Goal: Information Seeking & Learning: Find specific fact

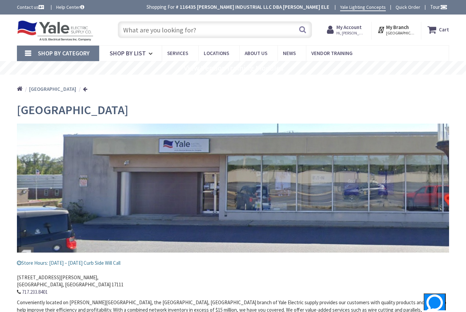
click at [158, 30] on input "text" at bounding box center [215, 29] width 194 height 17
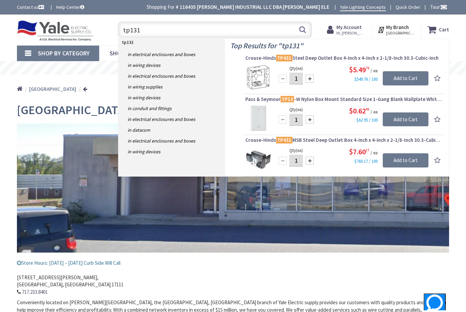
drag, startPoint x: 147, startPoint y: 29, endPoint x: 120, endPoint y: 30, distance: 27.1
click at [120, 30] on input "tp131" at bounding box center [215, 29] width 194 height 17
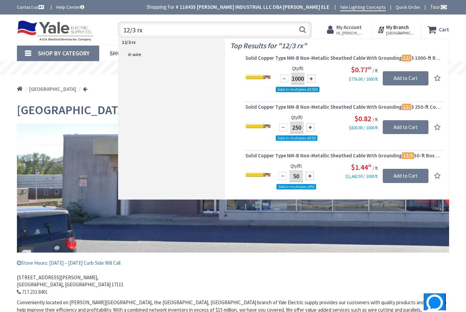
drag, startPoint x: 145, startPoint y: 29, endPoint x: 113, endPoint y: 34, distance: 32.1
click at [113, 34] on div "12/3 rx 12/3 rx Search" at bounding box center [213, 30] width 208 height 22
drag, startPoint x: 144, startPoint y: 31, endPoint x: 86, endPoint y: 33, distance: 58.2
click at [86, 33] on div "Toggle Nav rx 12/3 rx 12/3 Search Cart My Cart Close" at bounding box center [233, 30] width 442 height 23
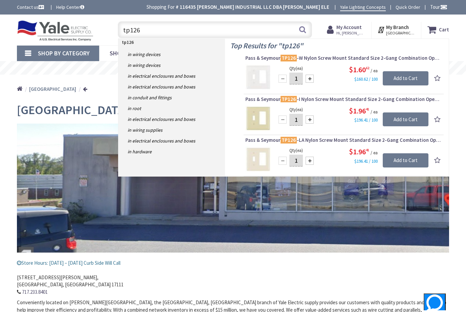
drag, startPoint x: 141, startPoint y: 29, endPoint x: 112, endPoint y: 30, distance: 29.1
click at [110, 30] on div "tp126 tp126 Search" at bounding box center [213, 30] width 208 height 22
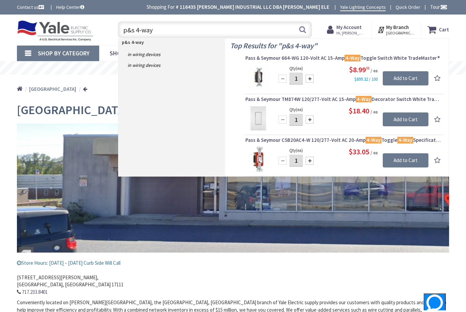
drag, startPoint x: 149, startPoint y: 29, endPoint x: 115, endPoint y: 30, distance: 34.2
click at [115, 30] on div "p&s 4-way p&s 4-way Search" at bounding box center [212, 30] width 197 height 22
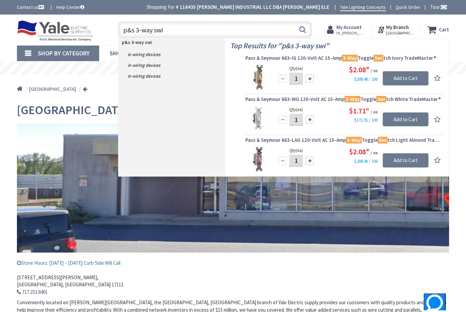
click at [137, 30] on input "p&s 3-way swi" at bounding box center [215, 29] width 194 height 17
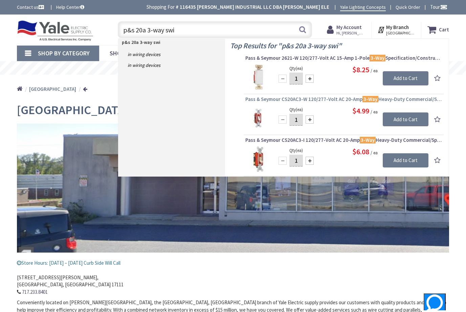
type input "p&s 20a 3-way swi"
click at [325, 98] on span "Pass & Seymour CS20AC3-W 120/277-Volt AC 20-Amp 3-Way Heavy-Duty Commercial/Spe…" at bounding box center [343, 99] width 196 height 7
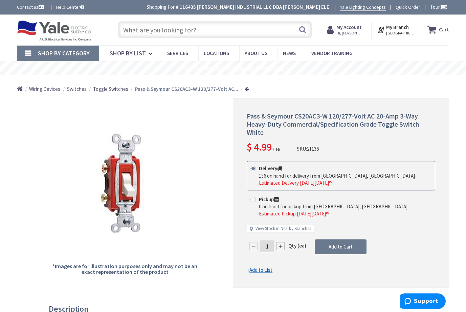
click at [191, 32] on input "text" at bounding box center [215, 29] width 194 height 17
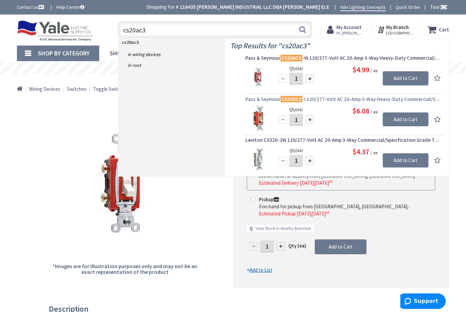
type input "cs20ac3"
click at [333, 100] on span "Pass & Seymour CS20AC3 -I 120/277-Volt AC 20-Amp 3-Way Heavy-Duty Commercial/Sp…" at bounding box center [343, 99] width 196 height 7
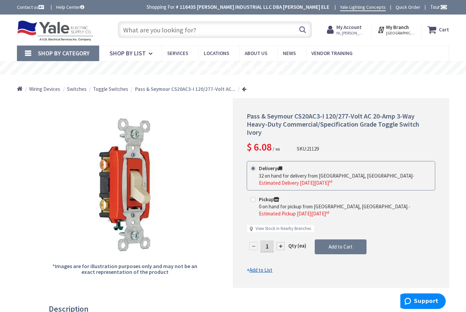
click at [138, 32] on input "text" at bounding box center [215, 29] width 194 height 17
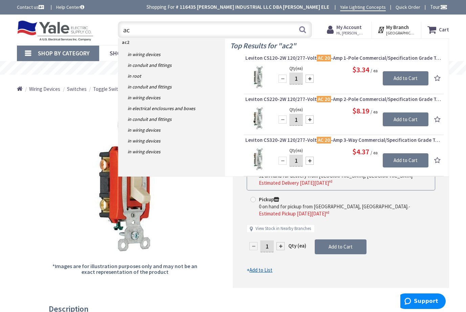
type input "a"
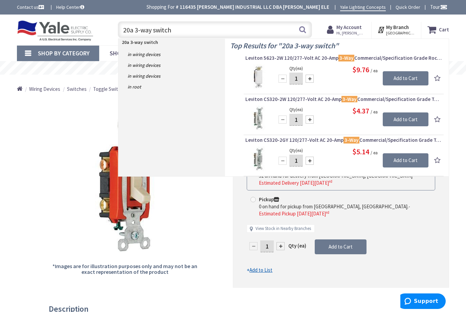
click at [124, 29] on input "20a 3-way switch" at bounding box center [215, 29] width 194 height 17
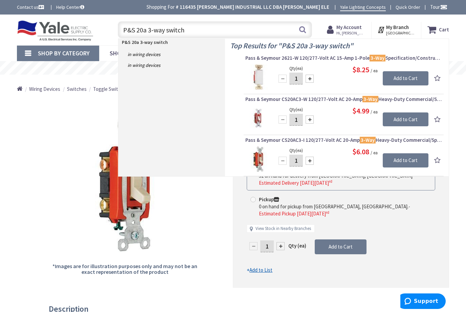
drag, startPoint x: 194, startPoint y: 27, endPoint x: 120, endPoint y: 29, distance: 74.4
click at [120, 29] on input "P&S 20a 3-way switch" at bounding box center [215, 29] width 194 height 17
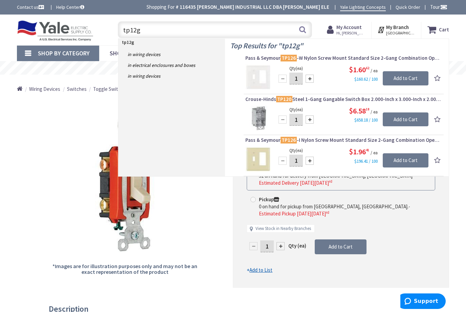
type input "tp12g"
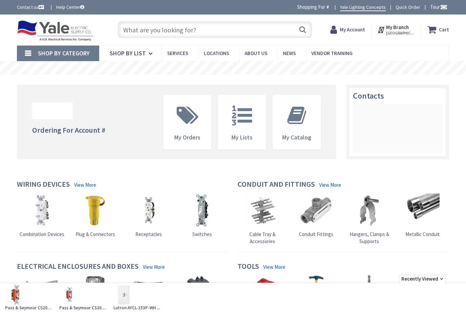
drag, startPoint x: 186, startPoint y: 29, endPoint x: 181, endPoint y: 28, distance: 4.8
click at [186, 29] on input "text" at bounding box center [215, 29] width 194 height 17
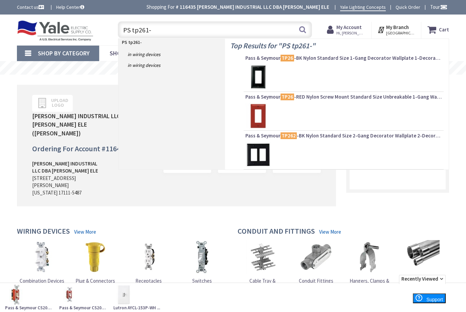
type input "PS tp261-i"
